Goal: Information Seeking & Learning: Learn about a topic

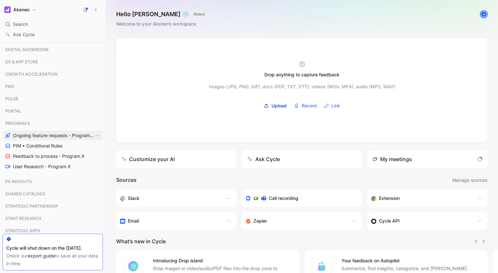
click at [49, 138] on span "Ongoing feature requests - Program X" at bounding box center [53, 135] width 81 height 6
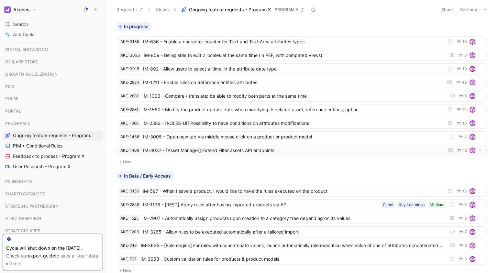
click at [255, 147] on span "IM-3037 - [Asset Manager] Extend Filter assets API endpoints" at bounding box center [292, 151] width 298 height 8
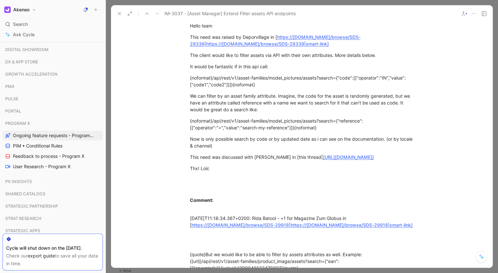
scroll to position [564, 0]
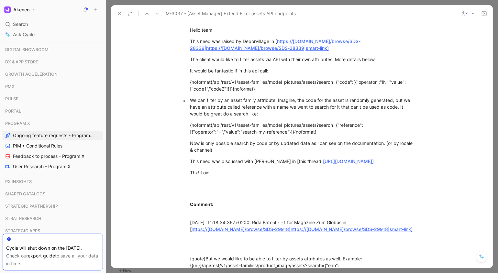
click at [332, 98] on div "We can filter by an asset family attribute. Imagine, the code for the asset is …" at bounding box center [302, 107] width 224 height 20
click at [356, 104] on div "We can filter by an asset family attribute. Imagine, the code for the asset is …" at bounding box center [302, 107] width 224 height 20
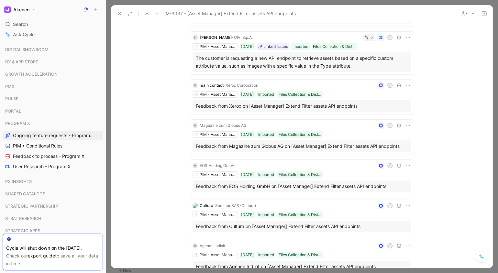
scroll to position [0, 0]
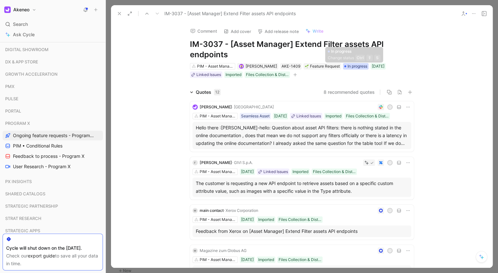
click at [352, 65] on span "In progress" at bounding box center [357, 66] width 20 height 6
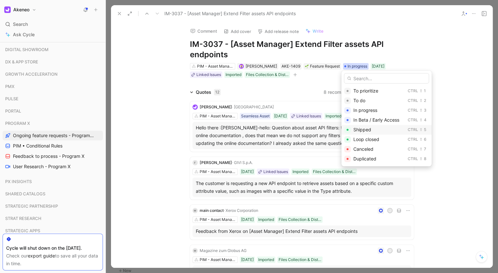
click at [365, 131] on span "Shipped" at bounding box center [362, 129] width 18 height 5
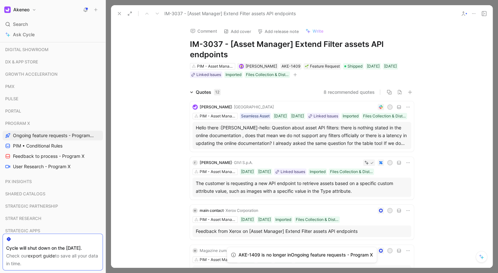
click at [496, 24] on div at bounding box center [302, 136] width 392 height 273
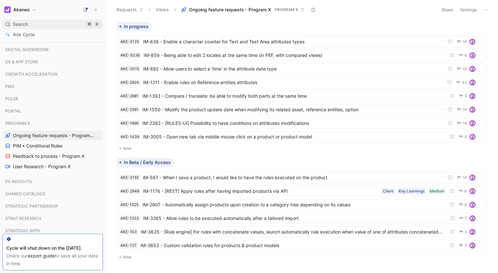
click at [44, 25] on div "Search ⌘ K" at bounding box center [53, 24] width 100 height 10
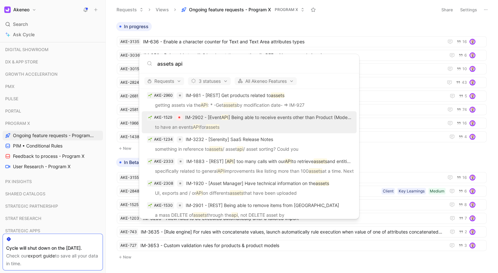
scroll to position [42, 0]
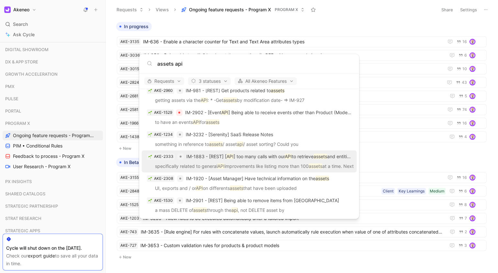
type input "assets api"
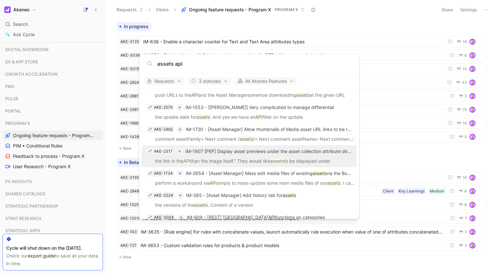
scroll to position [189, 0]
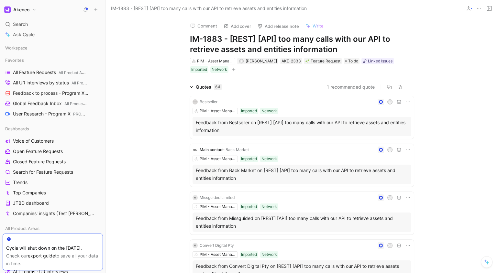
click at [415, 47] on div "Comment Add cover Add release note Write IM-1883 - [REST] [API] too many calls …" at bounding box center [302, 45] width 248 height 57
